Goal: Navigation & Orientation: Find specific page/section

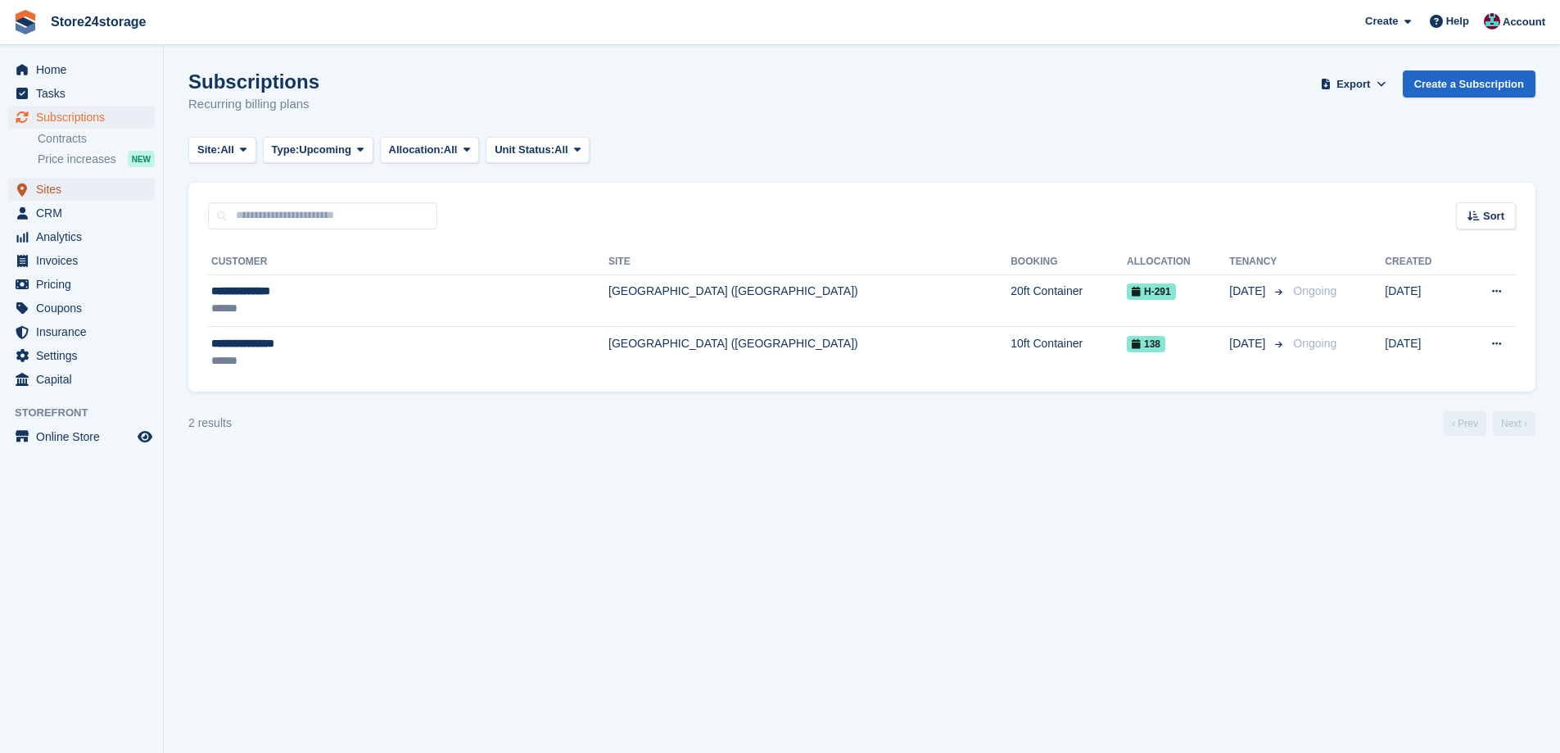
click at [76, 191] on span "Sites" at bounding box center [85, 189] width 98 height 23
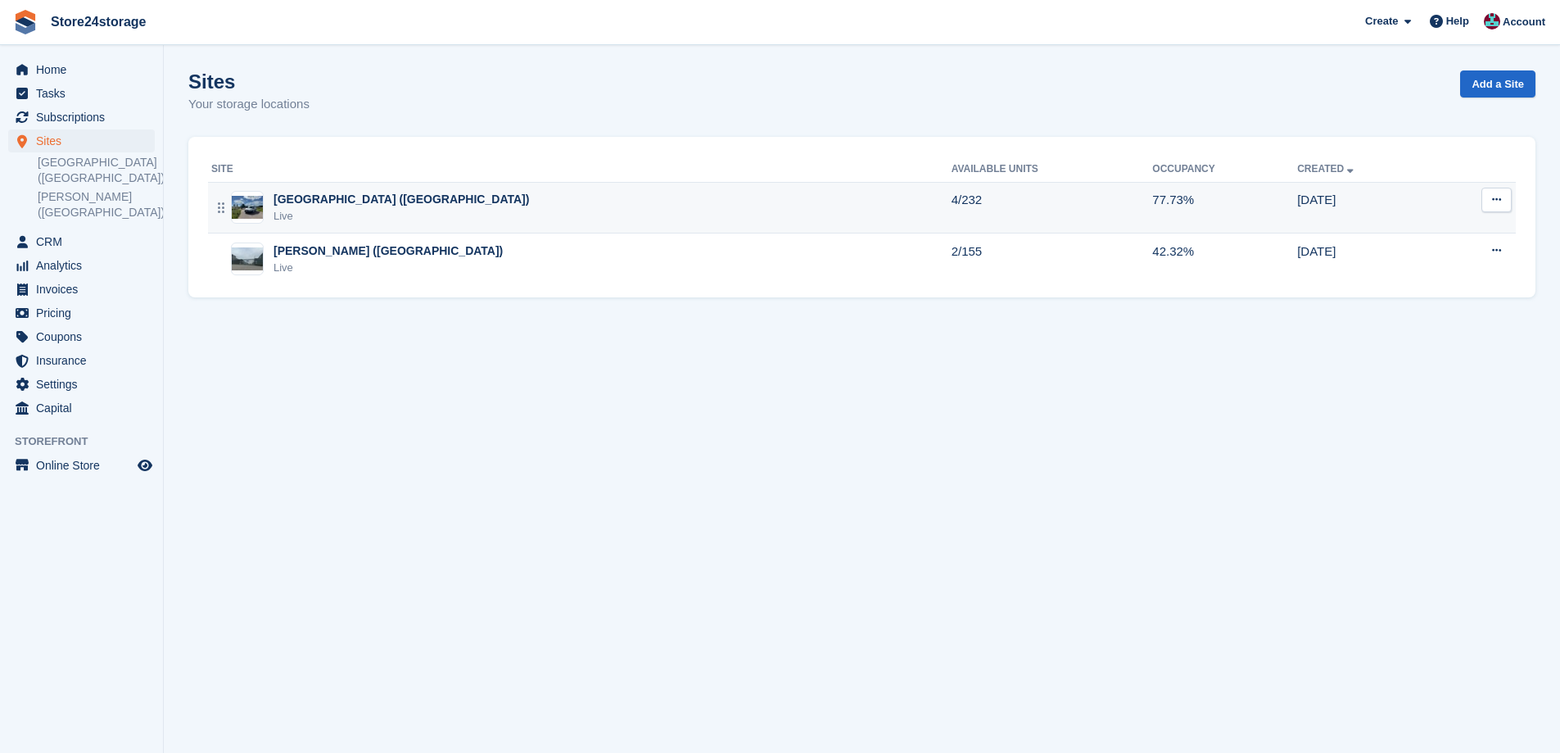
click at [340, 204] on div "[GEOGRAPHIC_DATA] ([GEOGRAPHIC_DATA])" at bounding box center [402, 199] width 256 height 17
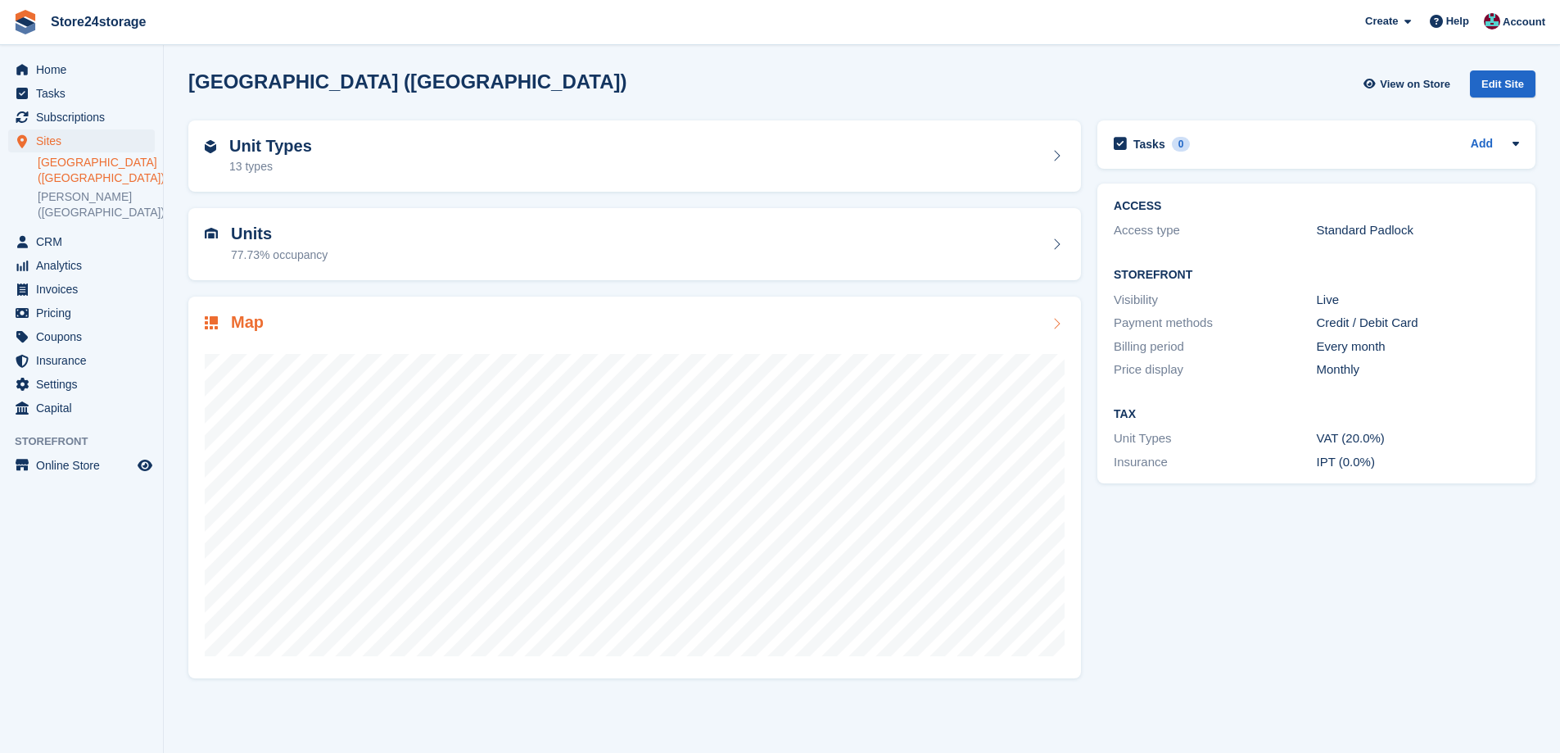
click at [378, 328] on div "Map" at bounding box center [635, 324] width 860 height 22
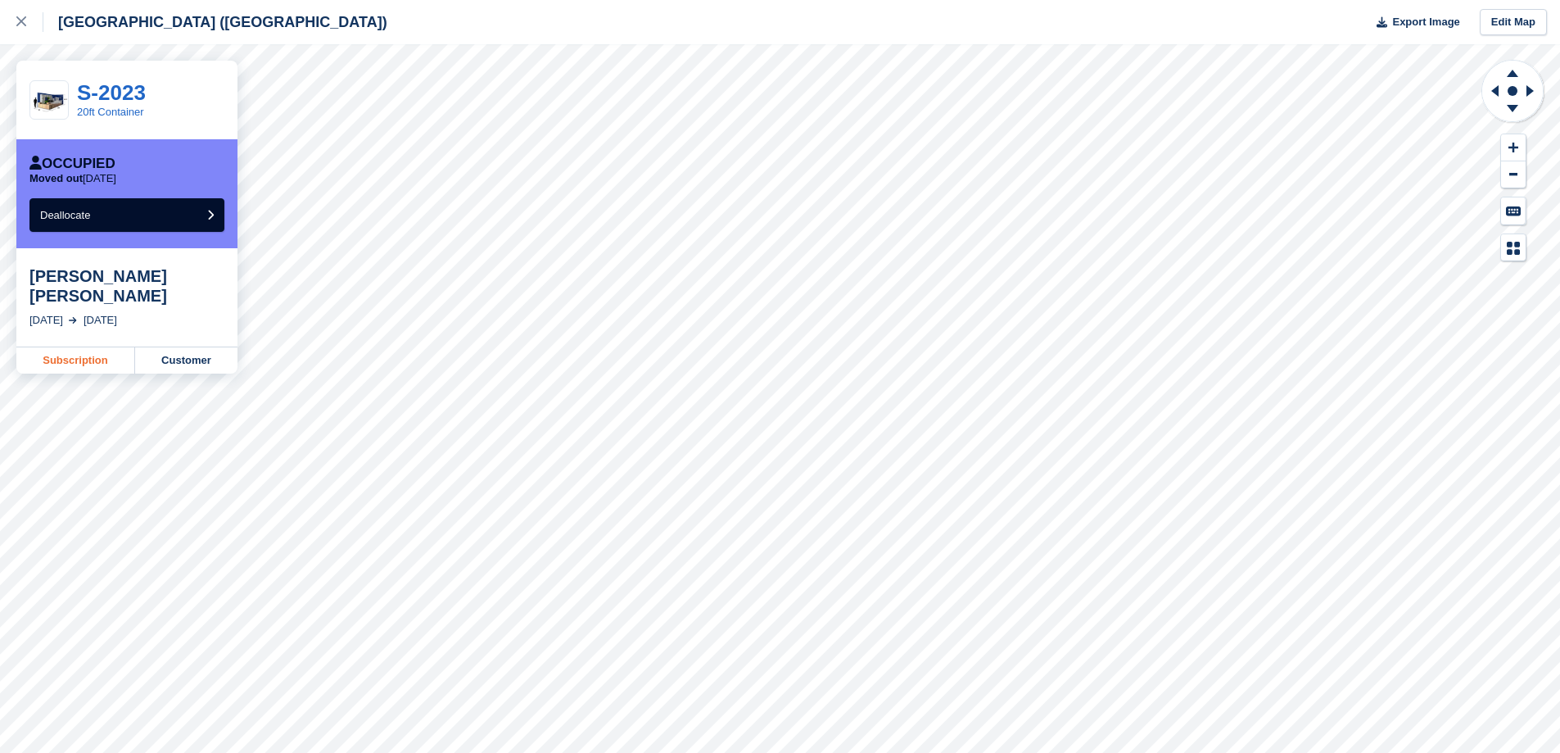
click at [113, 358] on link "Subscription" at bounding box center [75, 360] width 119 height 26
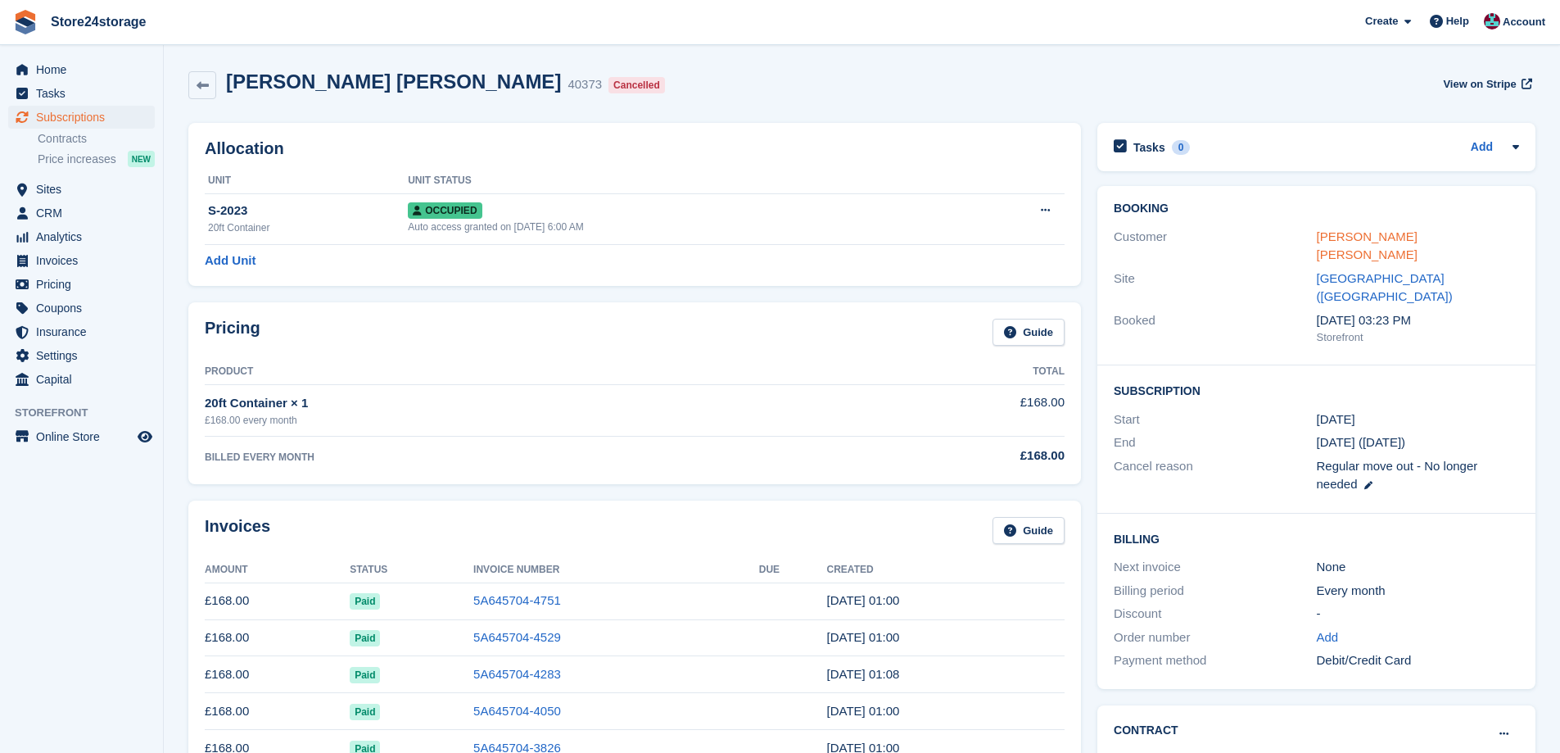
click at [1382, 232] on link "Miss Ashley Joanna Brown" at bounding box center [1367, 245] width 101 height 33
click at [1400, 240] on link "Miss Ashley Joanna Brown" at bounding box center [1367, 245] width 101 height 33
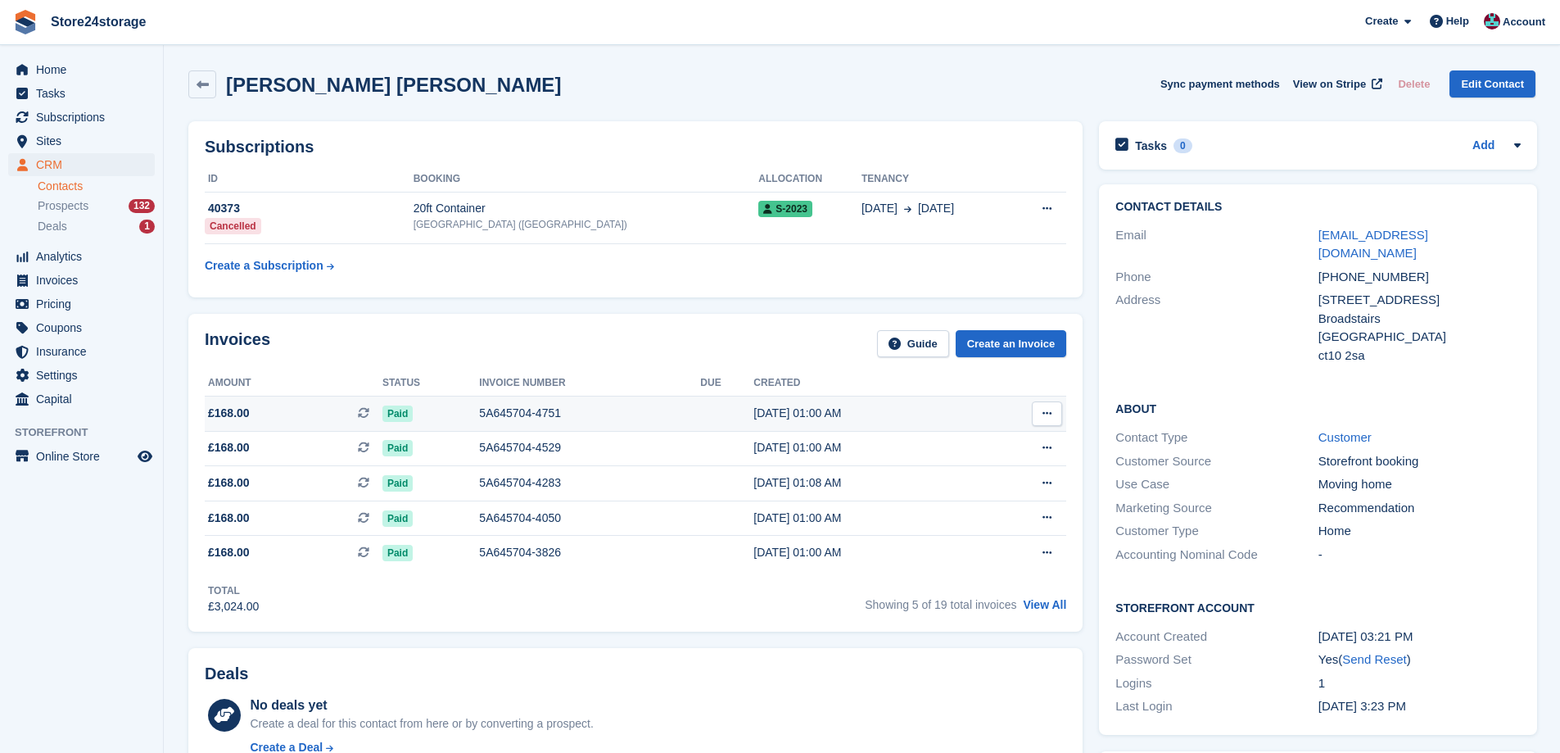
click at [1053, 411] on button at bounding box center [1047, 413] width 30 height 25
click at [985, 469] on p "View on Stripe" at bounding box center [984, 469] width 143 height 26
click at [125, 126] on span "Subscriptions" at bounding box center [85, 117] width 98 height 23
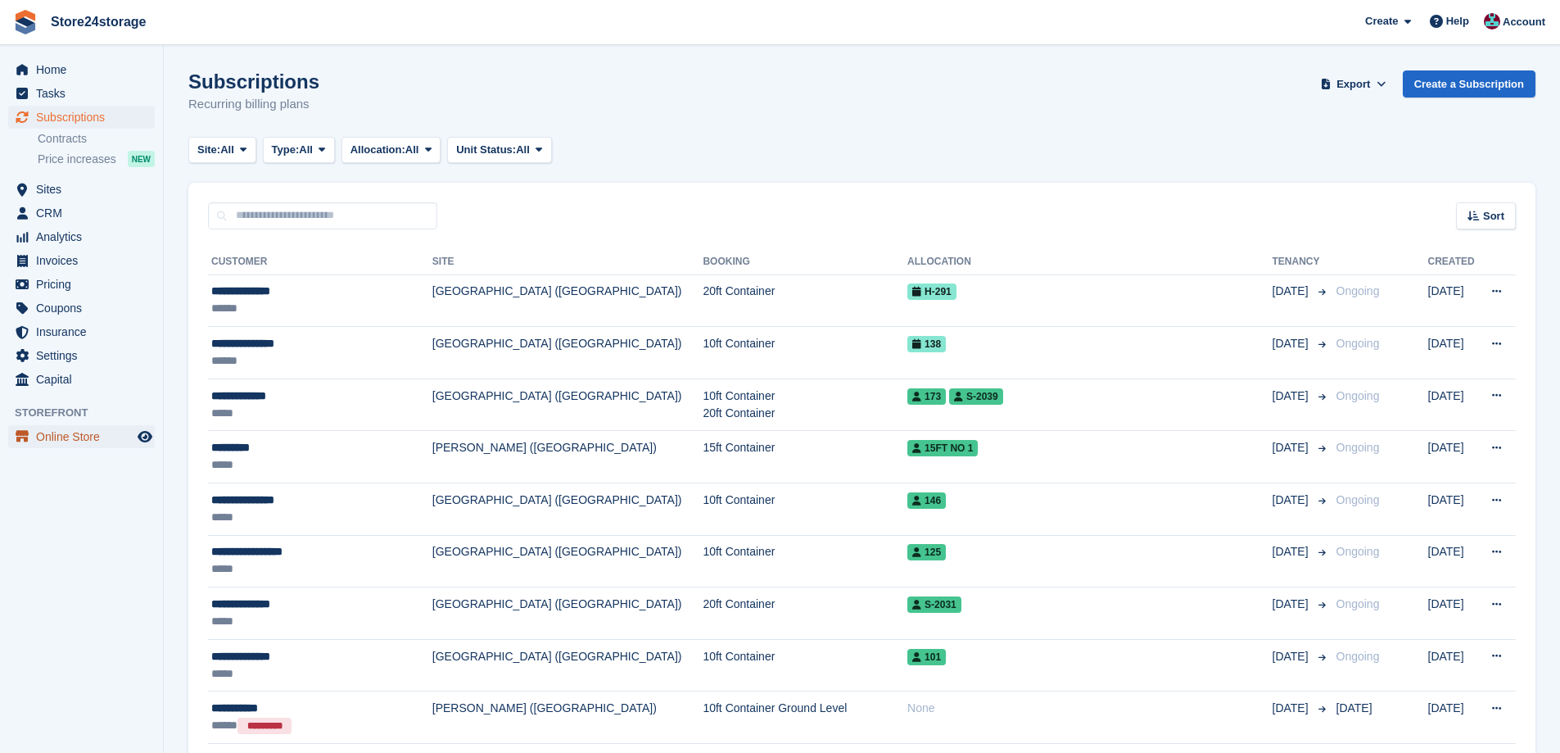
click at [51, 433] on span "Online Store" at bounding box center [85, 436] width 98 height 23
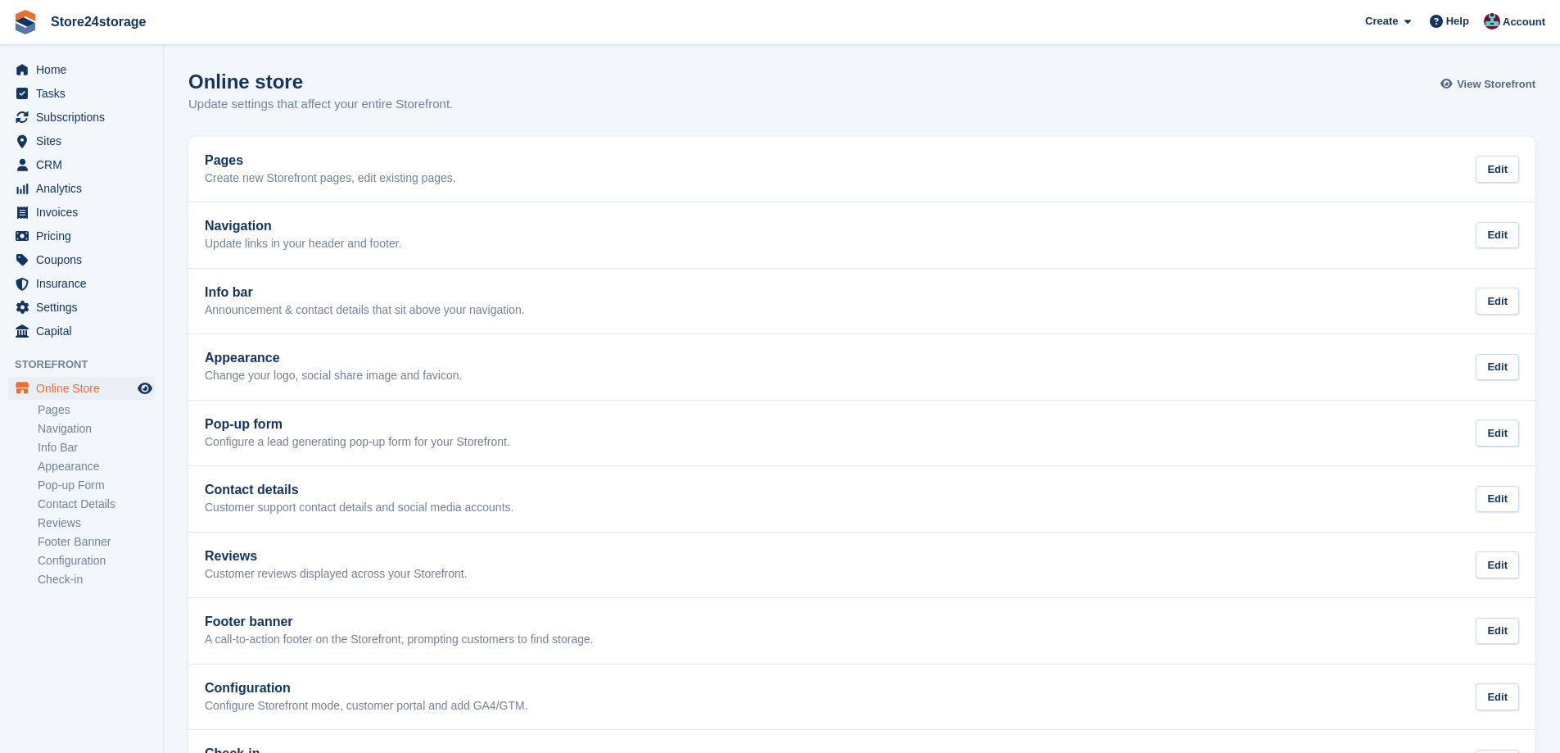
click at [1501, 79] on span "View Storefront" at bounding box center [1496, 84] width 79 height 16
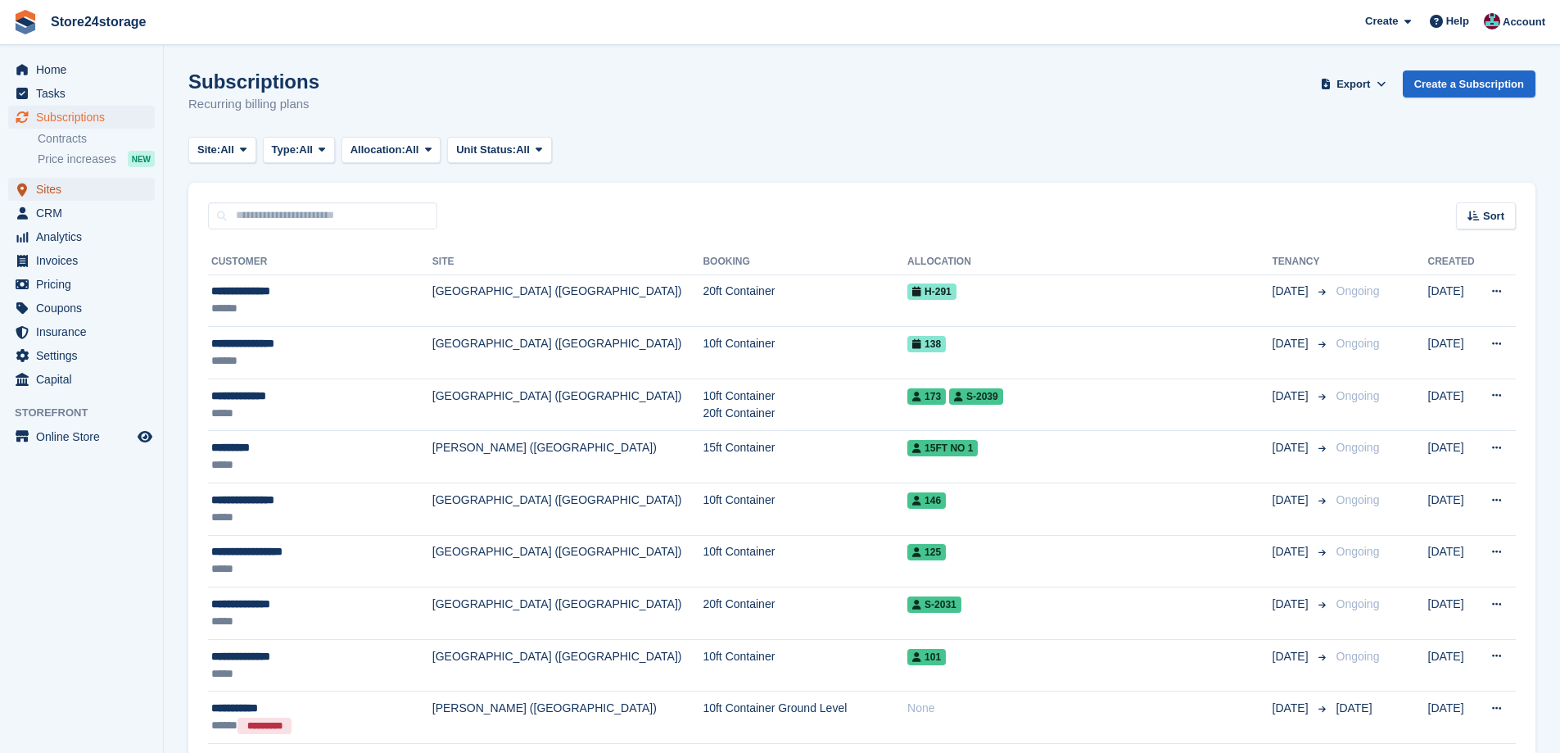
click at [60, 195] on span "Sites" at bounding box center [85, 189] width 98 height 23
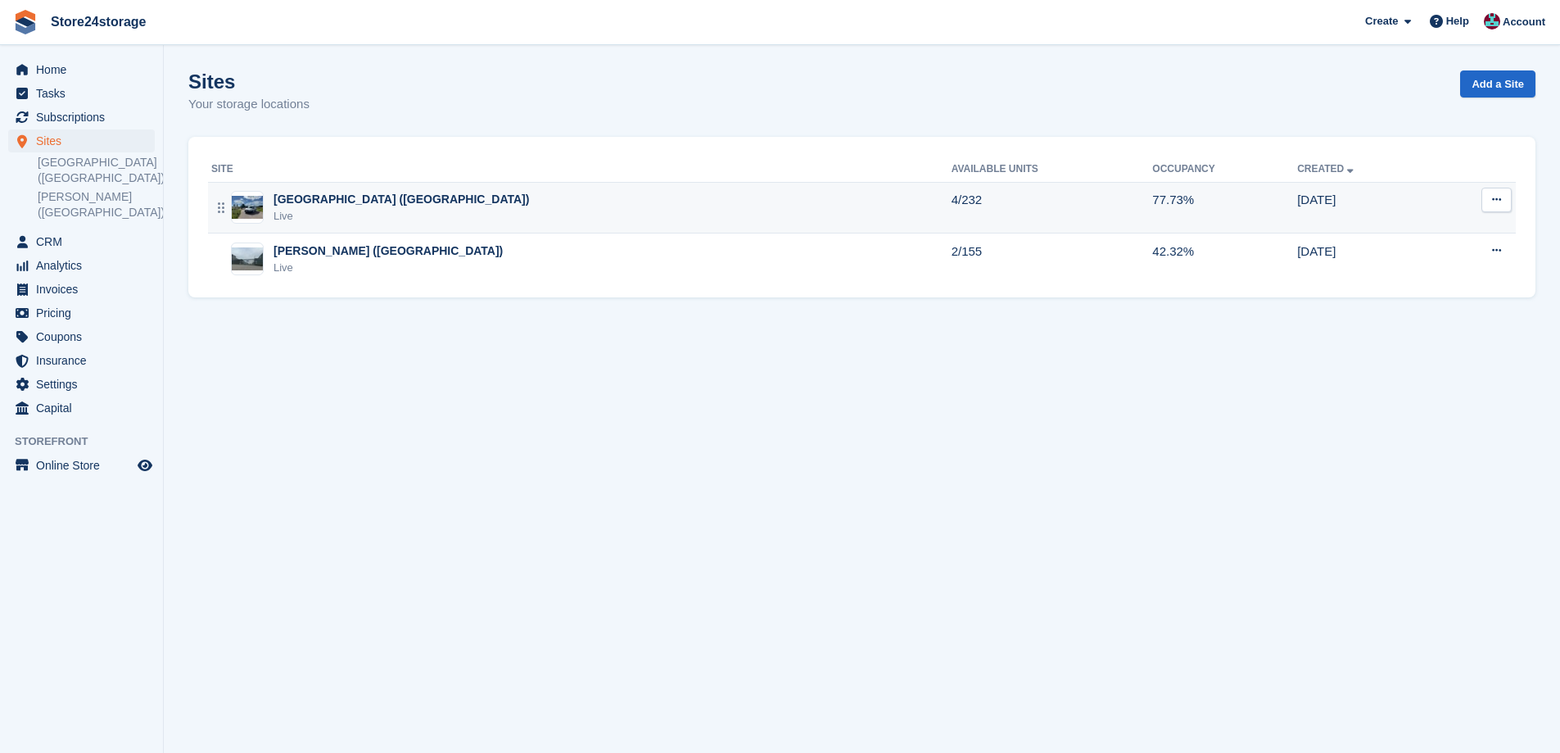
click at [383, 206] on div "[GEOGRAPHIC_DATA] ([GEOGRAPHIC_DATA])" at bounding box center [402, 199] width 256 height 17
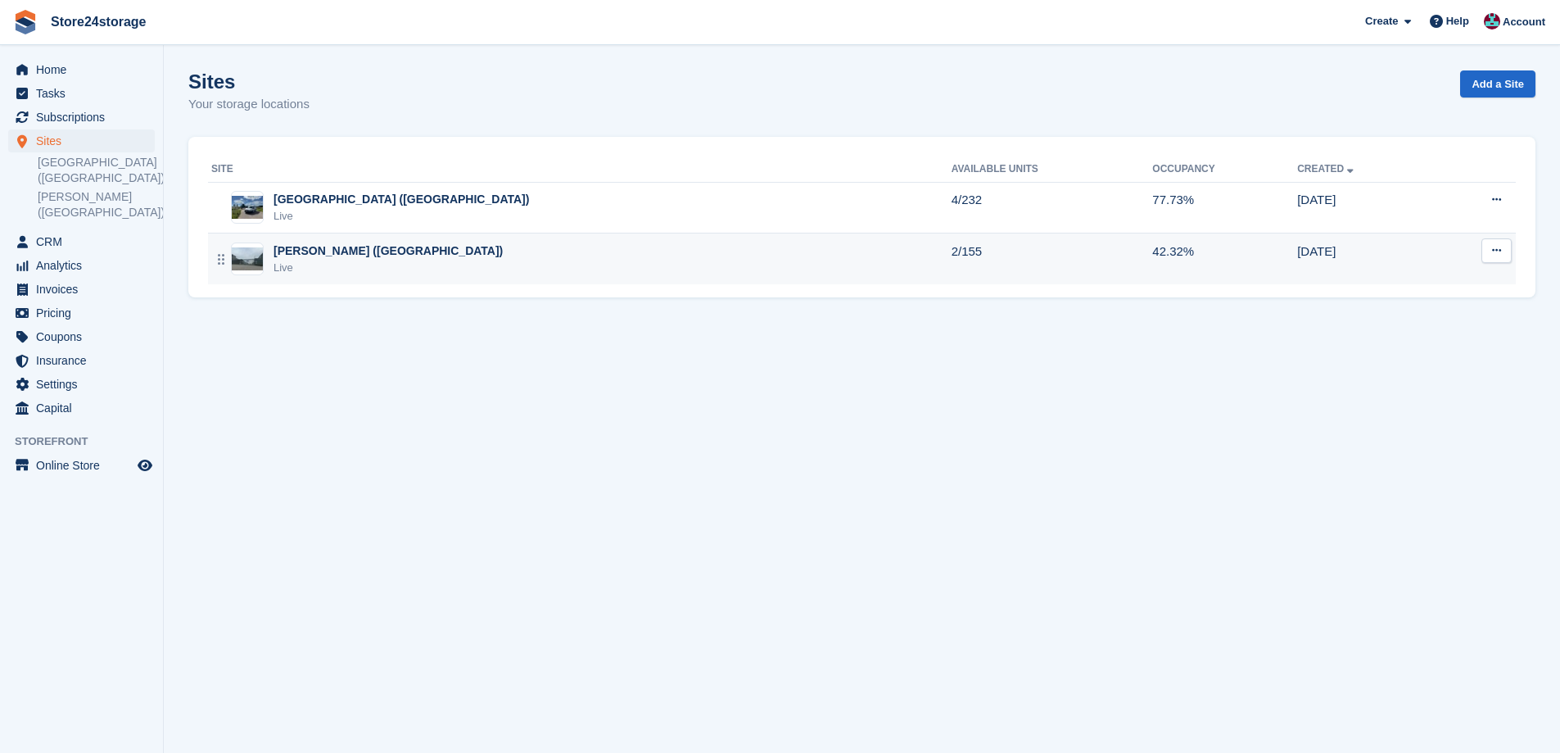
click at [320, 274] on div "Live" at bounding box center [388, 268] width 229 height 16
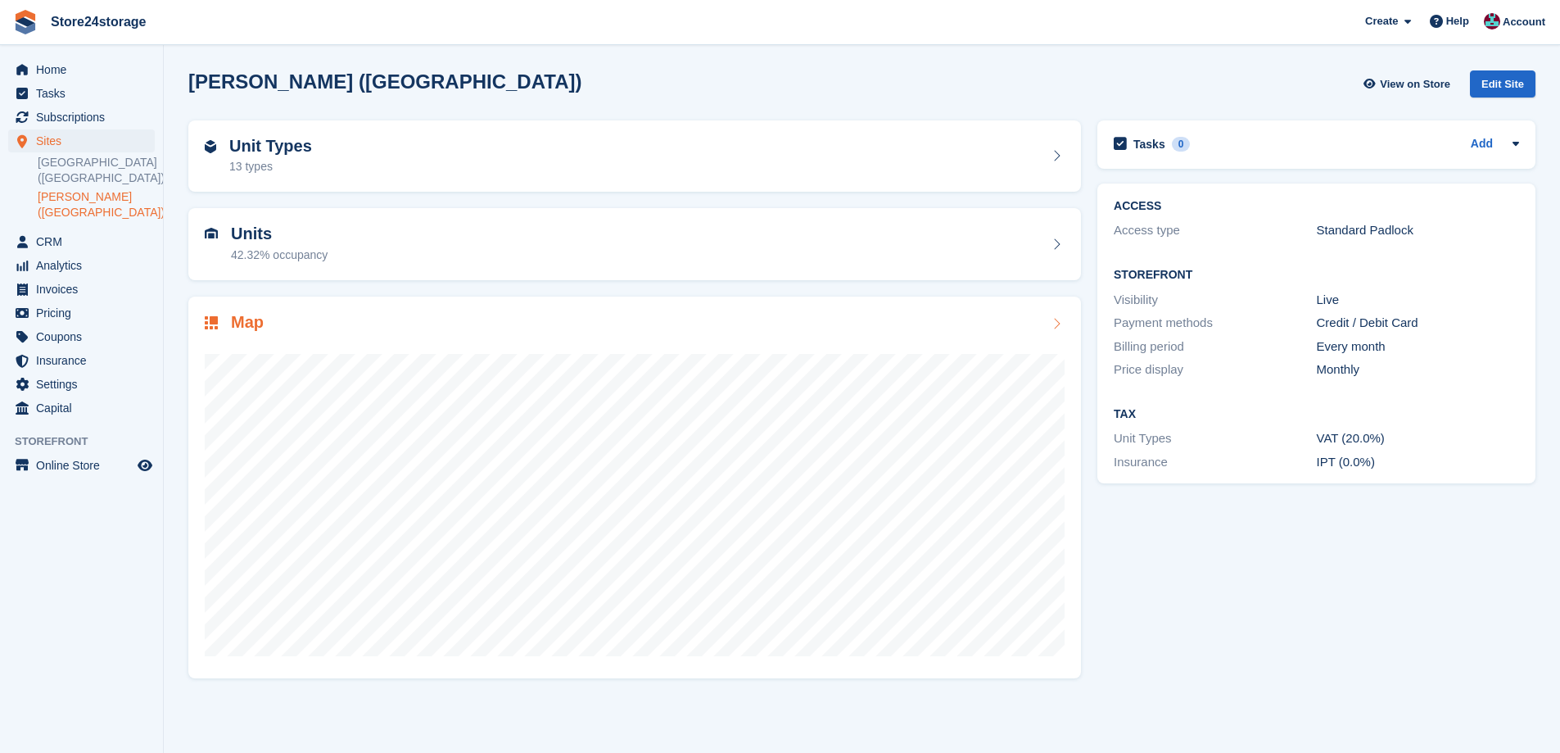
click at [342, 320] on div "Map" at bounding box center [635, 324] width 860 height 22
